Goal: Task Accomplishment & Management: Complete application form

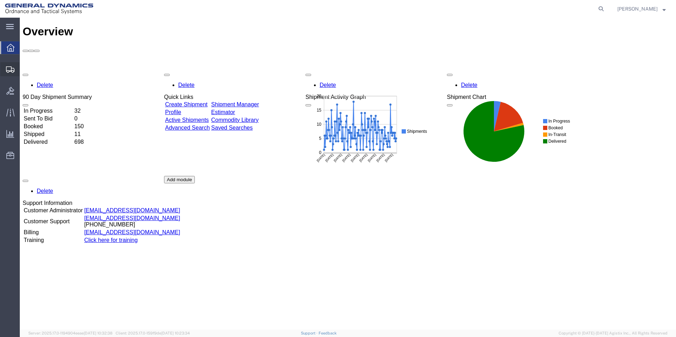
click at [0, 0] on span "Create Shipment" at bounding box center [0, 0] width 0 height 0
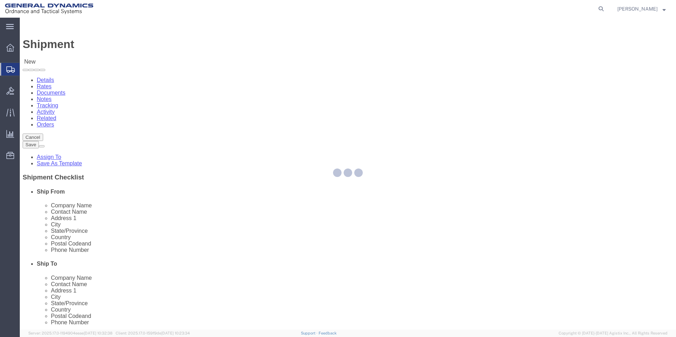
select select
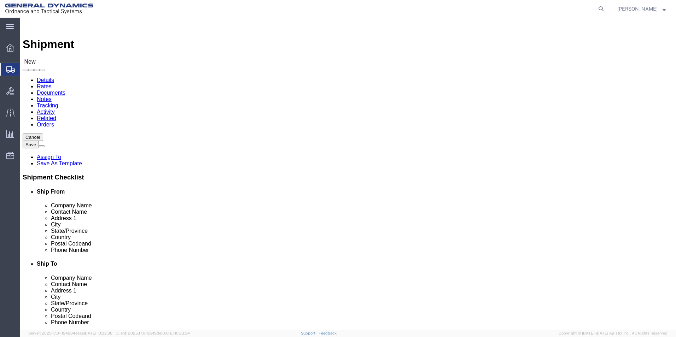
select select "310"
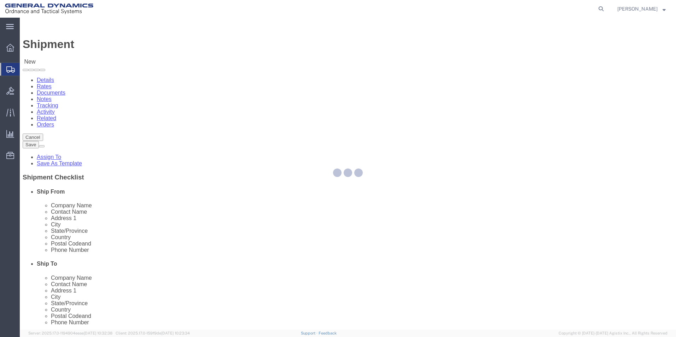
select select "PA"
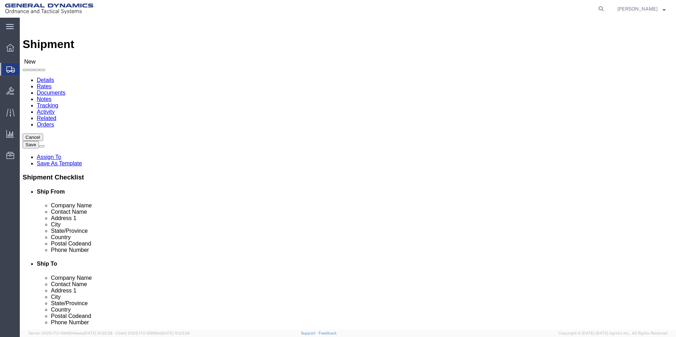
drag, startPoint x: 136, startPoint y: 118, endPoint x: -17, endPoint y: 97, distance: 154.5
click html "Shipment New Details Rates Documents Notes Tracking Activity Related Orders Can…"
type input "REDLPAHIG0"
click input "text"
type input "[PERSON_NAME] [PERSON_NAME]"
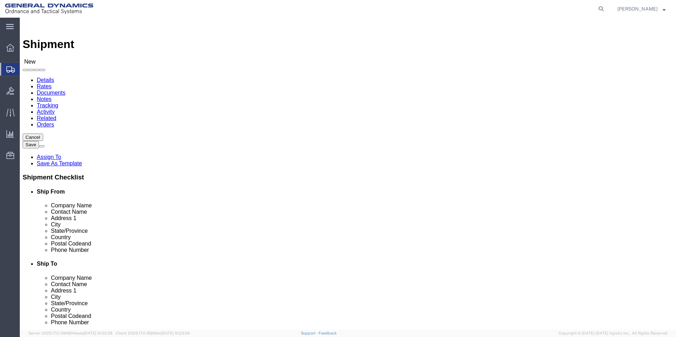
click input "text"
type input "BUILDING 1"
click input "text"
type input "[EMAIL_ADDRESS][DOMAIN_NAME]"
click div "Location My Profile Location GD-OTS [GEOGRAPHIC_DATA] (Commerce) GD-OTS [GEOGRA…"
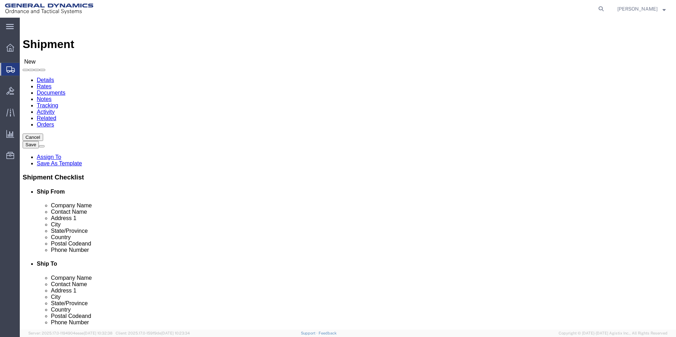
click input "text"
type input "ASML US LLC"
click input "text"
type input "[PERSON_NAME]"
click div "Location My Profile Location GD-OTS [GEOGRAPHIC_DATA] (Commerce) GD-OTS [GEOGRA…"
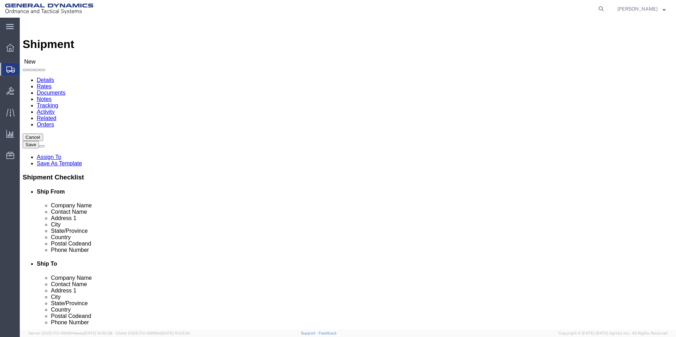
click input "text"
type input "[STREET_ADDRESS][PERSON_NAME]"
click input "text"
type input "[GEOGRAPHIC_DATA]"
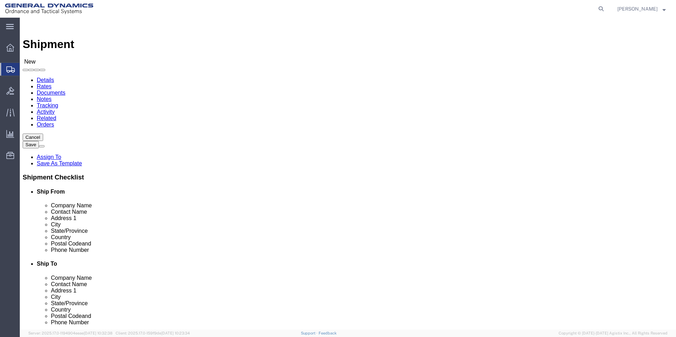
click label "City"
click input "Postal Code"
type input "06470"
click input "text"
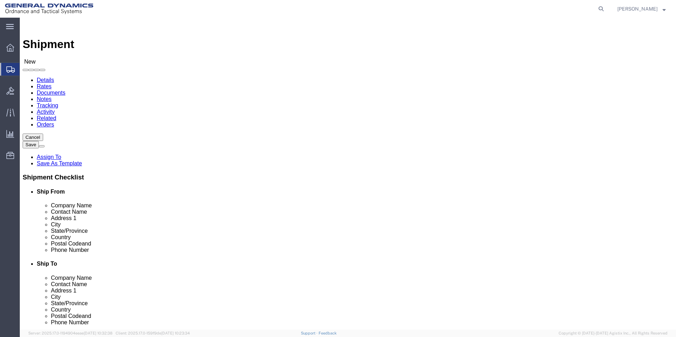
type input "[PHONE_NUMBER]"
click div "Ship To Location Location My Profile Location GD-OTS [GEOGRAPHIC_DATA] (Commerc…"
click div "Cancel Save Assign To Save As Template Shipment Checklist Ship From Company Nam…"
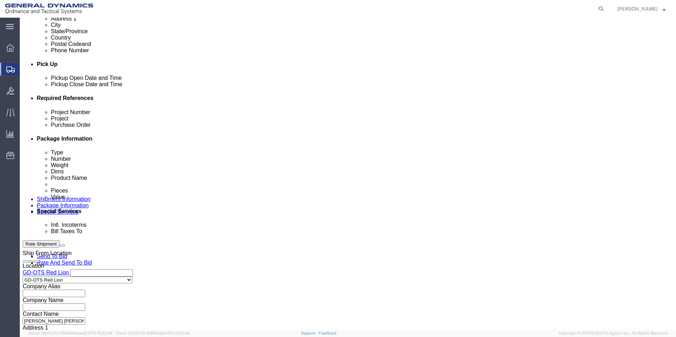
scroll to position [283, 0]
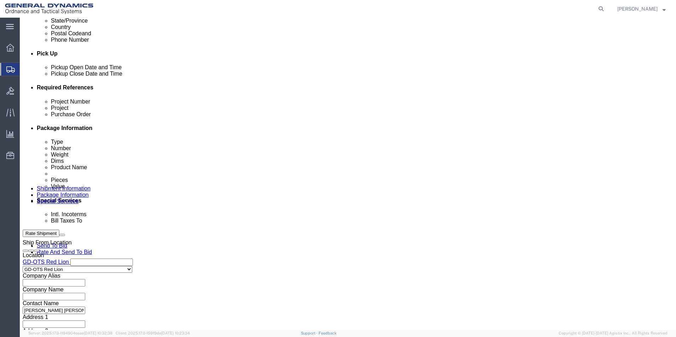
click input "text"
type input "64404"
click input "text"
type input "64404"
click input "text"
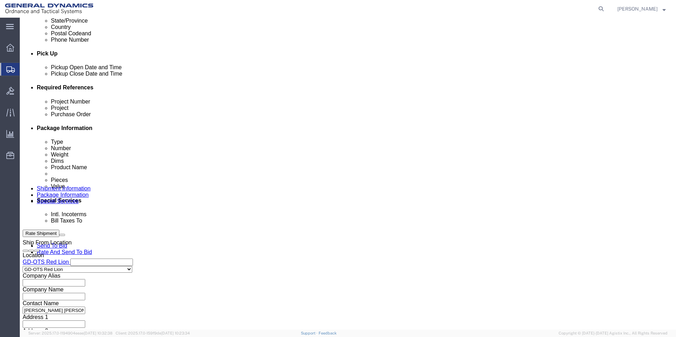
type input "109318"
click button "Continue"
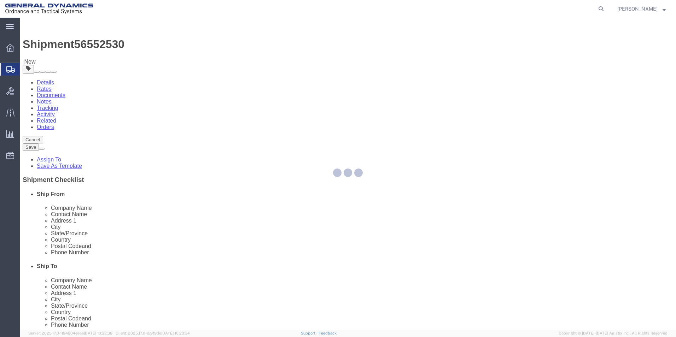
select select "CBOX"
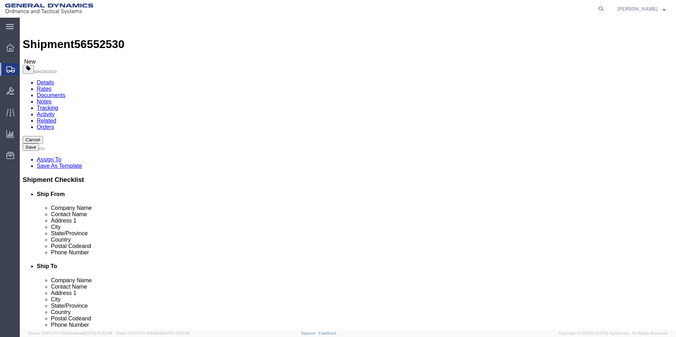
click input "text"
type input "10"
click input "text"
type input "10"
click input "text"
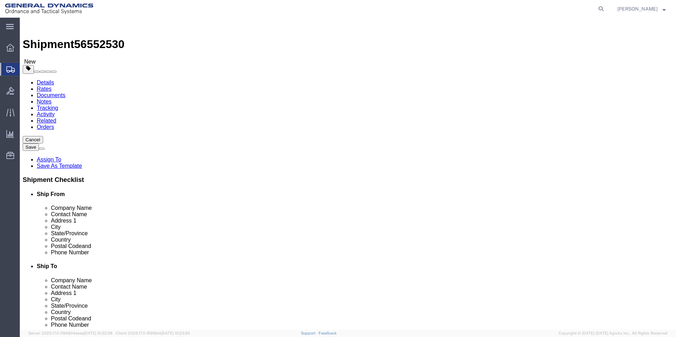
type input "10"
click div "0.00 Select kgs lbs"
click input "0.00"
type input "3.00"
click link "Add Content"
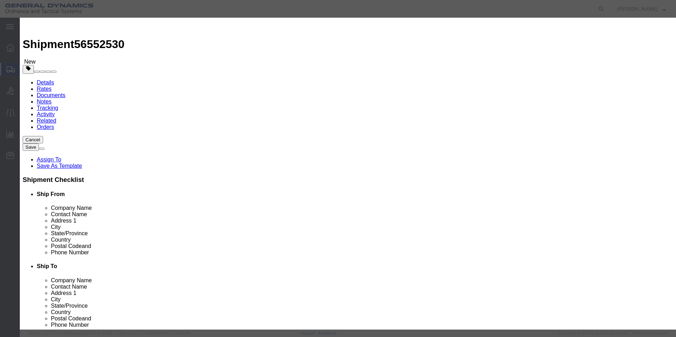
click input "text"
type input "AL SM COMP WASHER SST 2, 2X5"
click div "Commodity library"
drag, startPoint x: 220, startPoint y: 70, endPoint x: 180, endPoint y: 66, distance: 39.7
click div "Pieces 0 Select Bag Barrels 100Board Feet Bottle Box Blister Pack Carats Can Ca…"
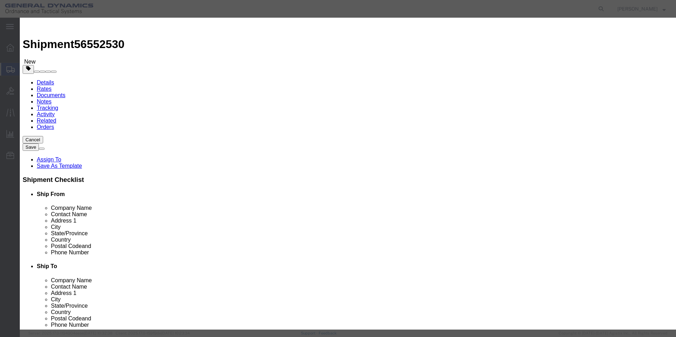
type input "164"
click input "text"
type input "100"
click div "Commodity library"
click button "Save & Close"
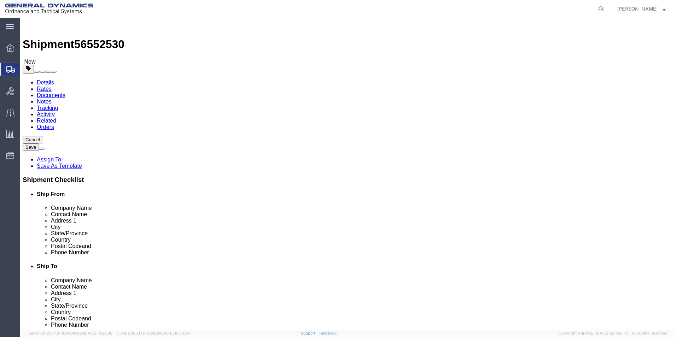
click button "Continue"
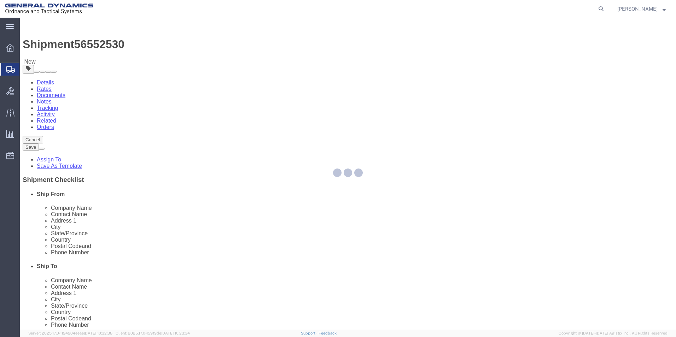
select select
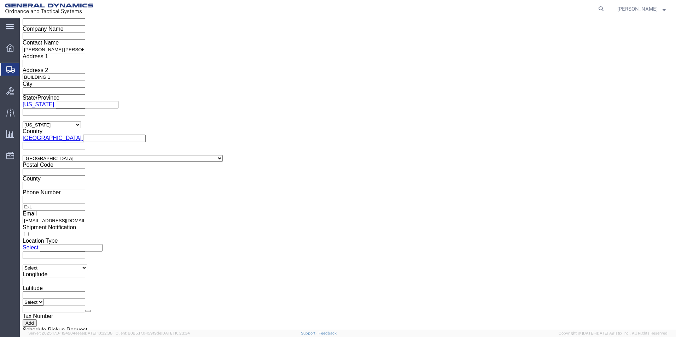
scroll to position [565, 0]
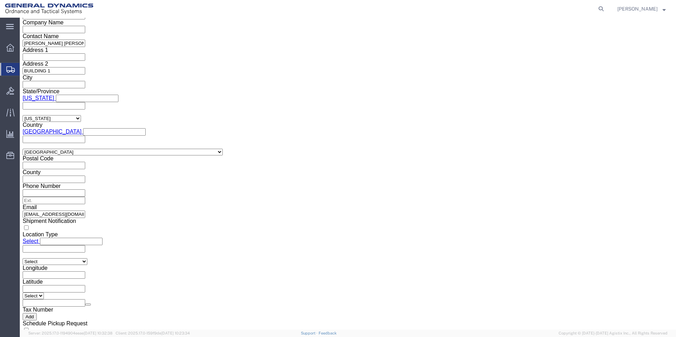
click button "Rate Shipment"
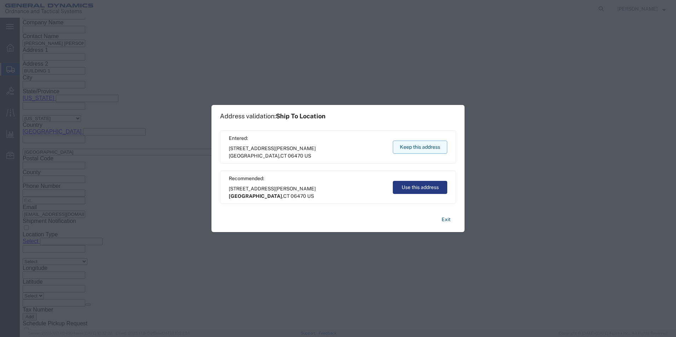
click at [420, 148] on button "Keep this address" at bounding box center [420, 147] width 54 height 13
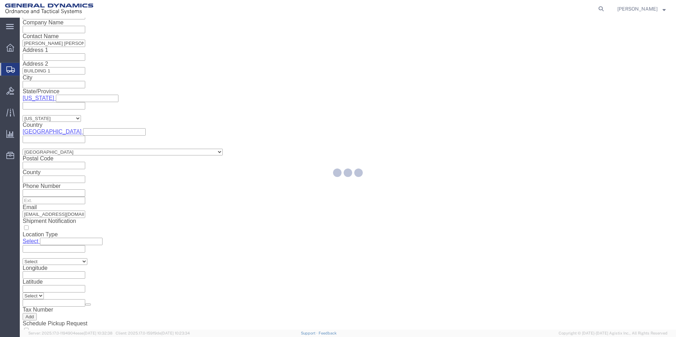
select select "310"
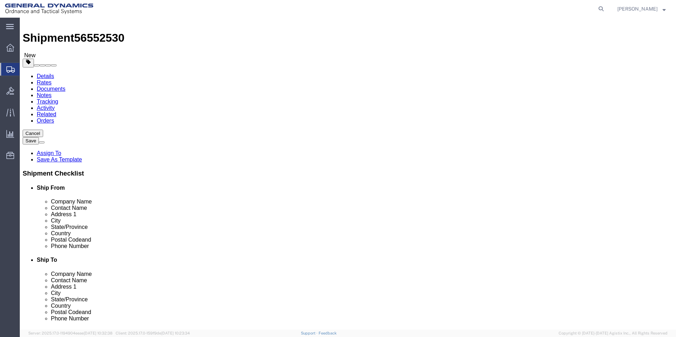
scroll to position [6, 0]
drag, startPoint x: 350, startPoint y: 265, endPoint x: 322, endPoint y: 269, distance: 28.2
click div "Phone Number [PHONE_NUMBER] A valid Destination Phone Number is required"
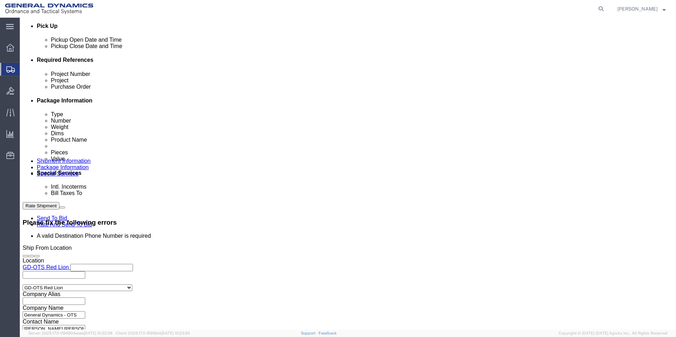
scroll to position [324, 0]
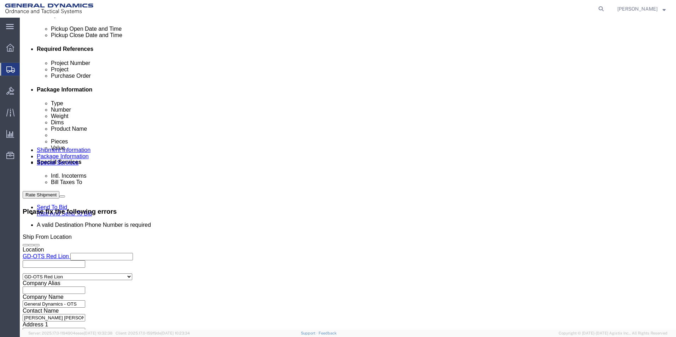
type input "[PHONE_NUMBER]"
click button "Continue"
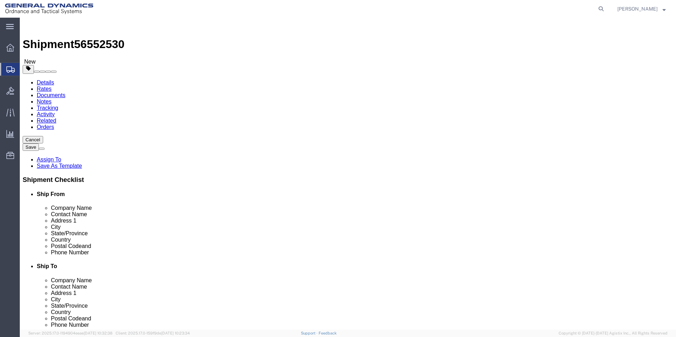
click link "Shipment Information"
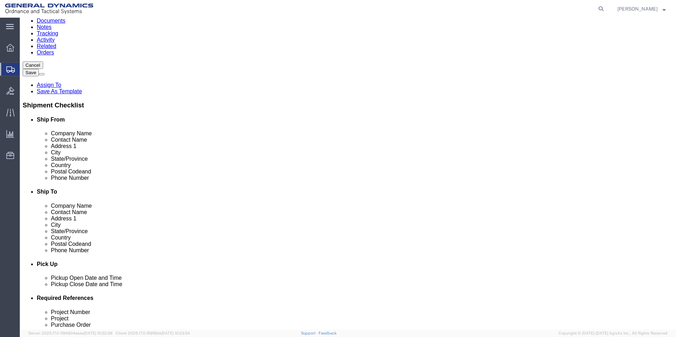
scroll to position [106, 0]
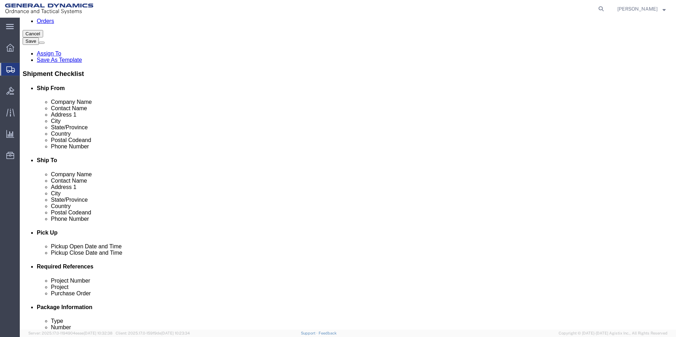
click span "8"
drag, startPoint x: 369, startPoint y: 162, endPoint x: 319, endPoint y: 162, distance: 50.5
click div "Phone Number [PHONE_NUMBER] A valid Destination Phone Number is required 8"
click div "Delivery by Date Delivery Start Date Delivery Start Time Deliver Open Date and …"
click input "text"
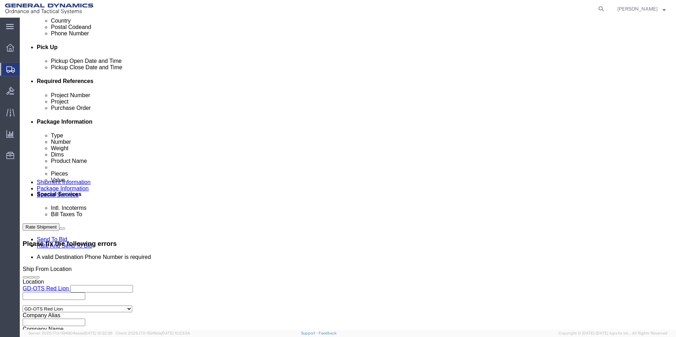
scroll to position [318, 0]
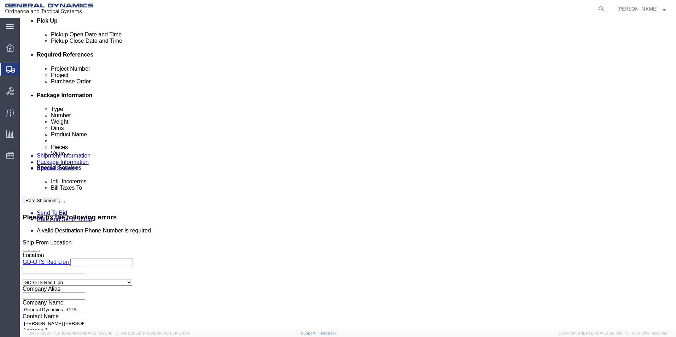
type input "2037614000"
click button "Continue"
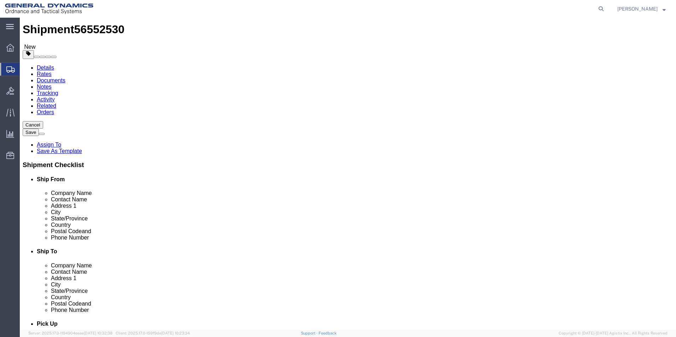
scroll to position [0, 0]
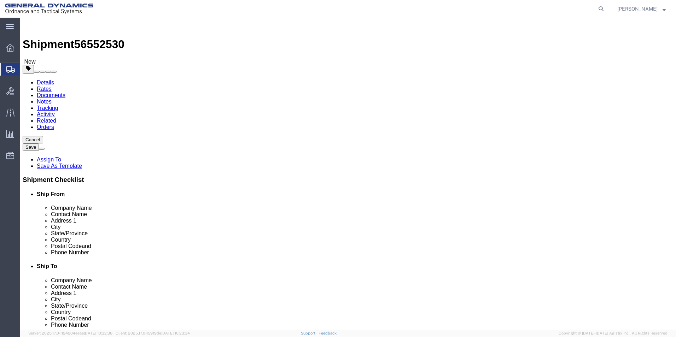
click link "Shipment Information"
drag, startPoint x: 405, startPoint y: 270, endPoint x: 335, endPoint y: 269, distance: 70.0
click div "Phone Number 2037614000 A valid Destination Phone Number is required"
drag, startPoint x: 331, startPoint y: 174, endPoint x: 299, endPoint y: 179, distance: 32.6
click div "Location Select Select My Profile Location GD-OTS [GEOGRAPHIC_DATA] (Commerce) …"
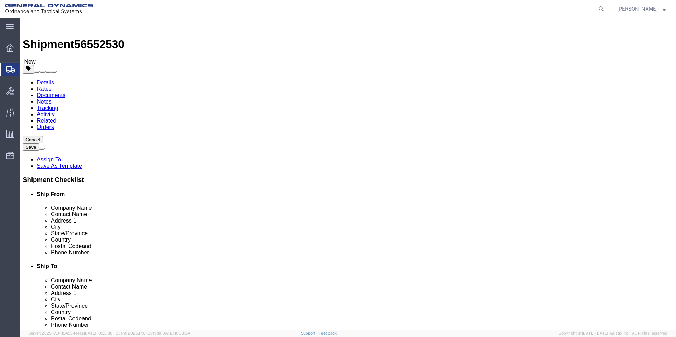
click at [0, 0] on span "Create Shipment" at bounding box center [0, 0] width 0 height 0
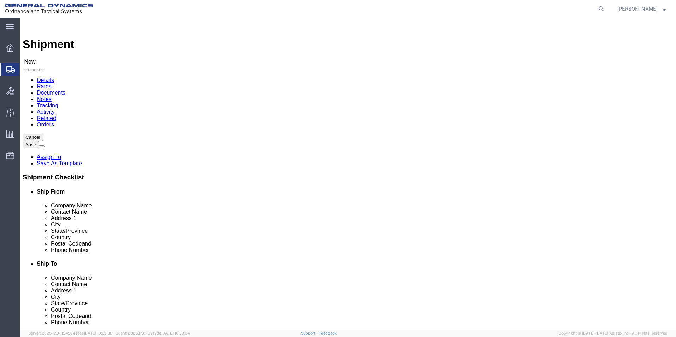
scroll to position [1, 0]
select select "310"
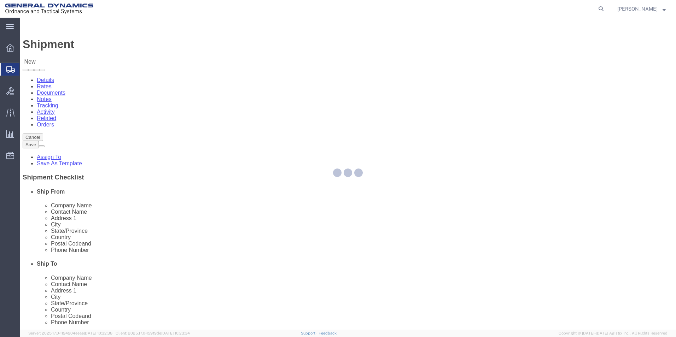
select select "PA"
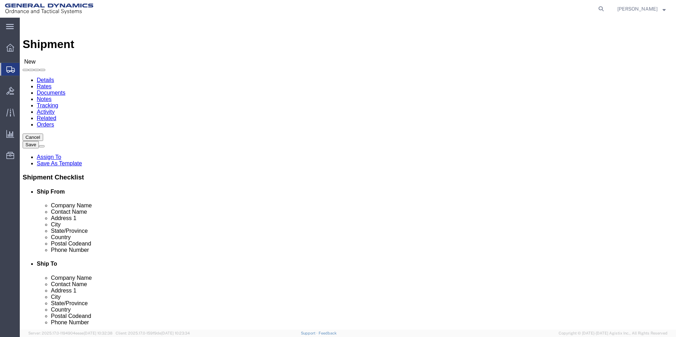
drag, startPoint x: 97, startPoint y: 117, endPoint x: 33, endPoint y: 113, distance: 64.4
click div "Location GD-OTS Red Lion Select My Profile Location GD-OTS [GEOGRAPHIC_DATA] (C…"
type input "REDLPAHIG0"
click input "text"
type input "[PERSON_NAME]"
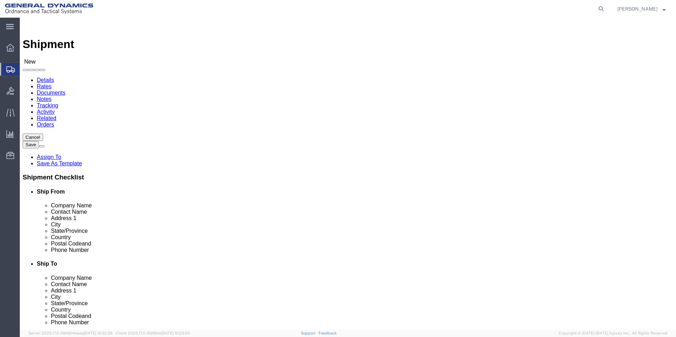
click input "text"
type input "BUILDING 1"
drag, startPoint x: 156, startPoint y: 254, endPoint x: 160, endPoint y: 254, distance: 4.3
click input "text"
type input "[EMAIL_ADDRESS][DOMAIN_NAME]"
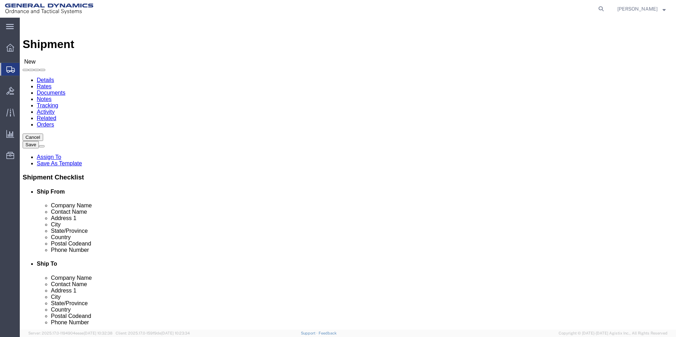
click input "text"
type input "S"
type input "ASML"
click p "- ASML U.S. INC. - ([PERSON_NAME]) C/[PERSON_NAME] RELOCATION & LOGISTICS, [STR…"
select select "CT"
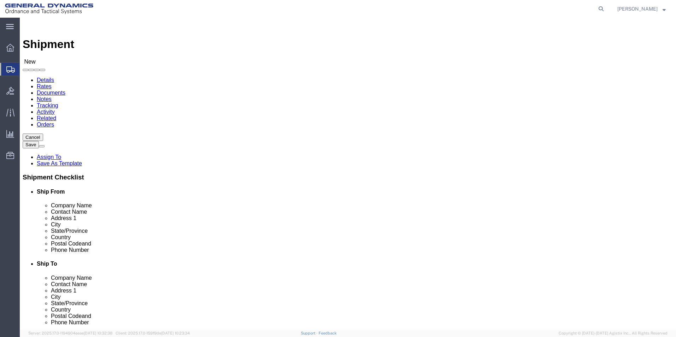
type input "ASML US LLC"
click label "City"
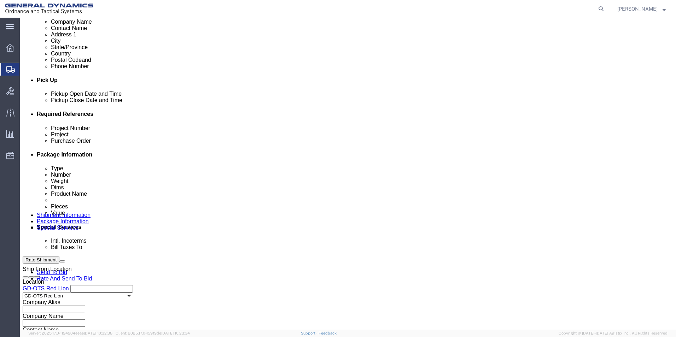
scroll to position [283, 0]
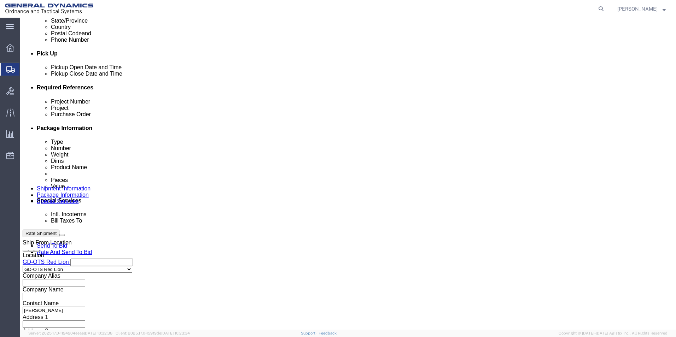
click input "text"
type input "64404"
click input "text"
type input "64404"
click input "text"
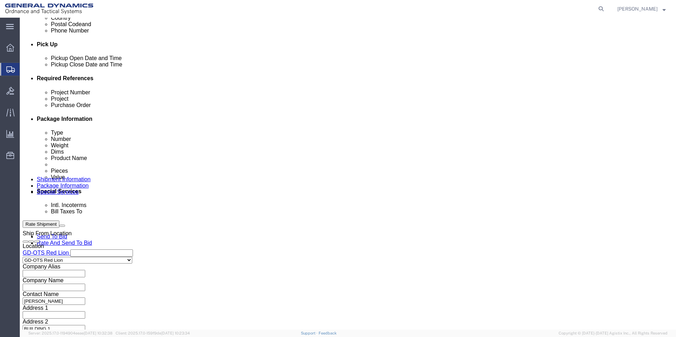
scroll to position [295, 0]
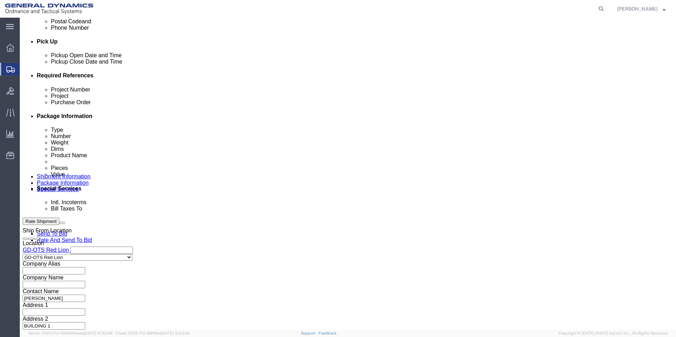
type input "109318"
click button "Continue"
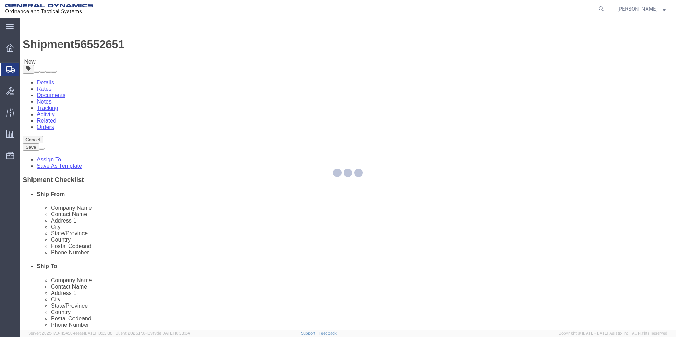
select select "CBOX"
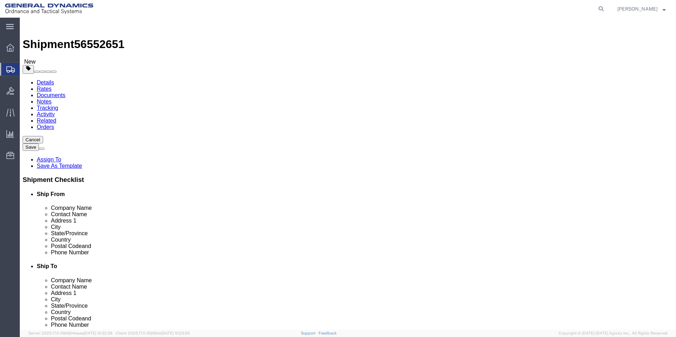
click input "text"
type input "10"
click input "text"
type input "10"
click input "text"
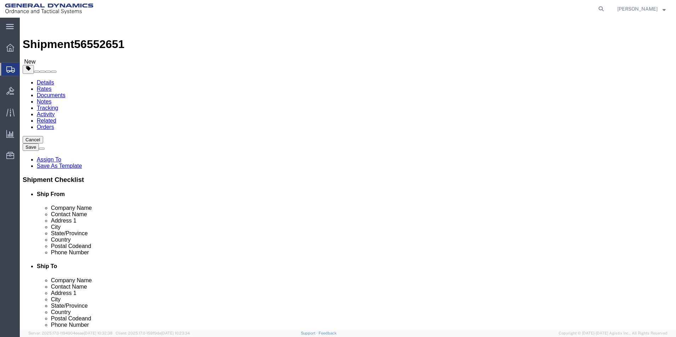
type input "10"
drag, startPoint x: 100, startPoint y: 164, endPoint x: 94, endPoint y: 162, distance: 6.2
click div "0.00 Select kgs lbs"
type input "3.00"
click span
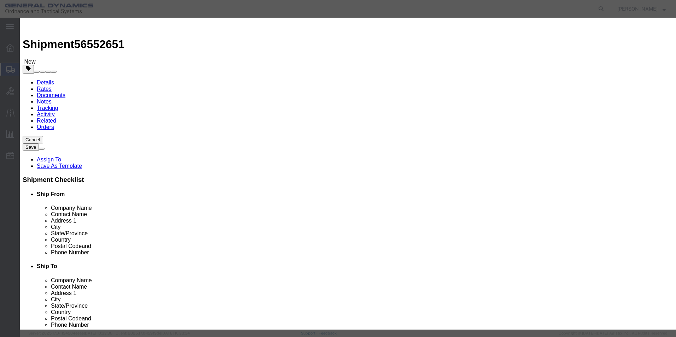
click input "text"
type input "AL SM COMP WASHER SST 2, 2X5"
type input "100"
drag, startPoint x: 229, startPoint y: 67, endPoint x: 189, endPoint y: 65, distance: 39.2
drag, startPoint x: 211, startPoint y: 67, endPoint x: 193, endPoint y: 67, distance: 18.4
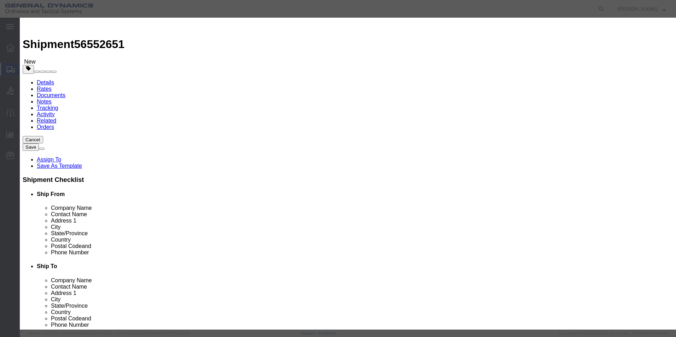
click div "Pieces 0 Select Bag Barrels 100Board Feet Bottle Box Blister Pack Carats Can Ca…"
type input "164"
click label "Description"
drag, startPoint x: 231, startPoint y: 83, endPoint x: 196, endPoint y: 80, distance: 35.1
click div "Total Value Total value of all the pieces 16400 Select ADP AED AFN ALL AMD AOA …"
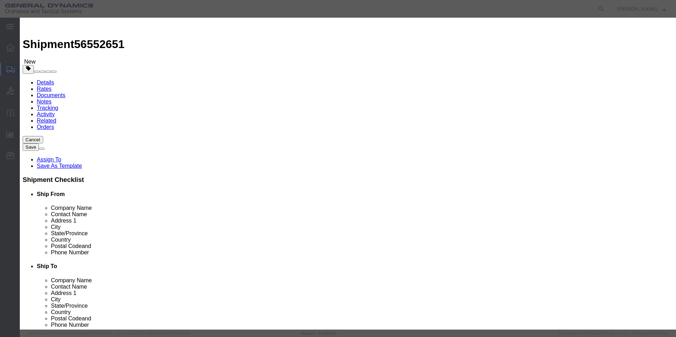
click div "AL SM COMP WASHER SST 2, 2X5 AL S"
click input "10"
type input "100"
click div "Save & Add Another Save & Close Close"
drag, startPoint x: 468, startPoint y: 241, endPoint x: 472, endPoint y: 241, distance: 4.2
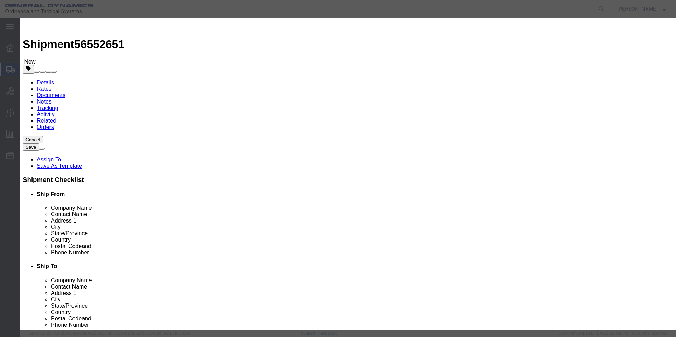
click button "Save & Close"
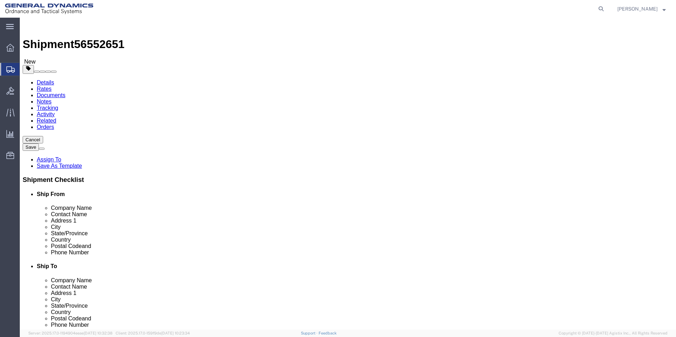
click button "Continue"
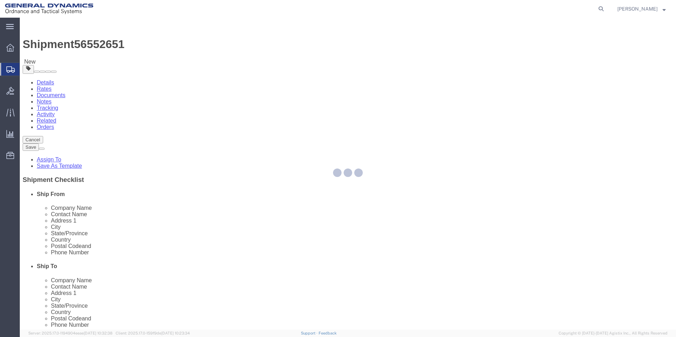
select select
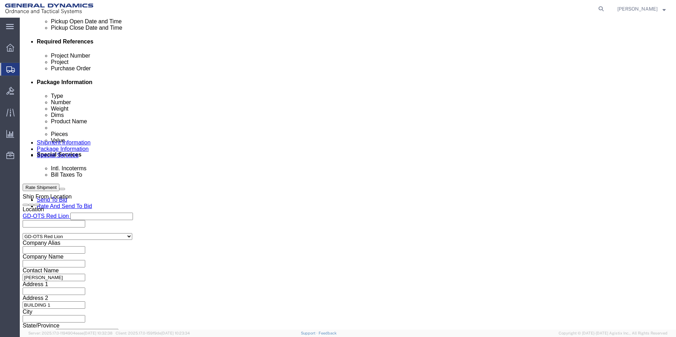
scroll to position [424, 0]
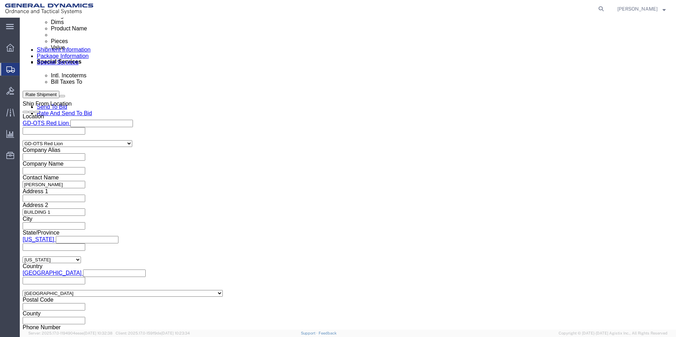
click button "Rate Shipment"
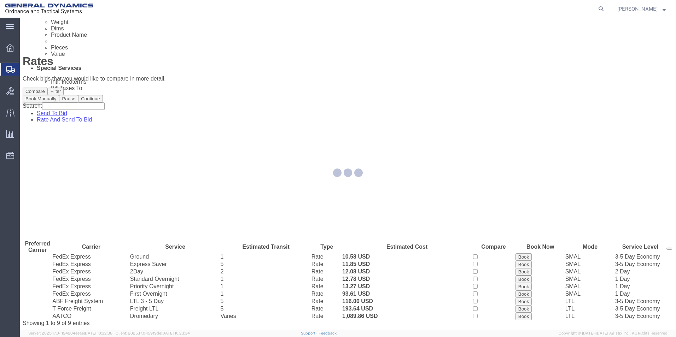
scroll to position [0, 0]
